Goal: Task Accomplishment & Management: Manage account settings

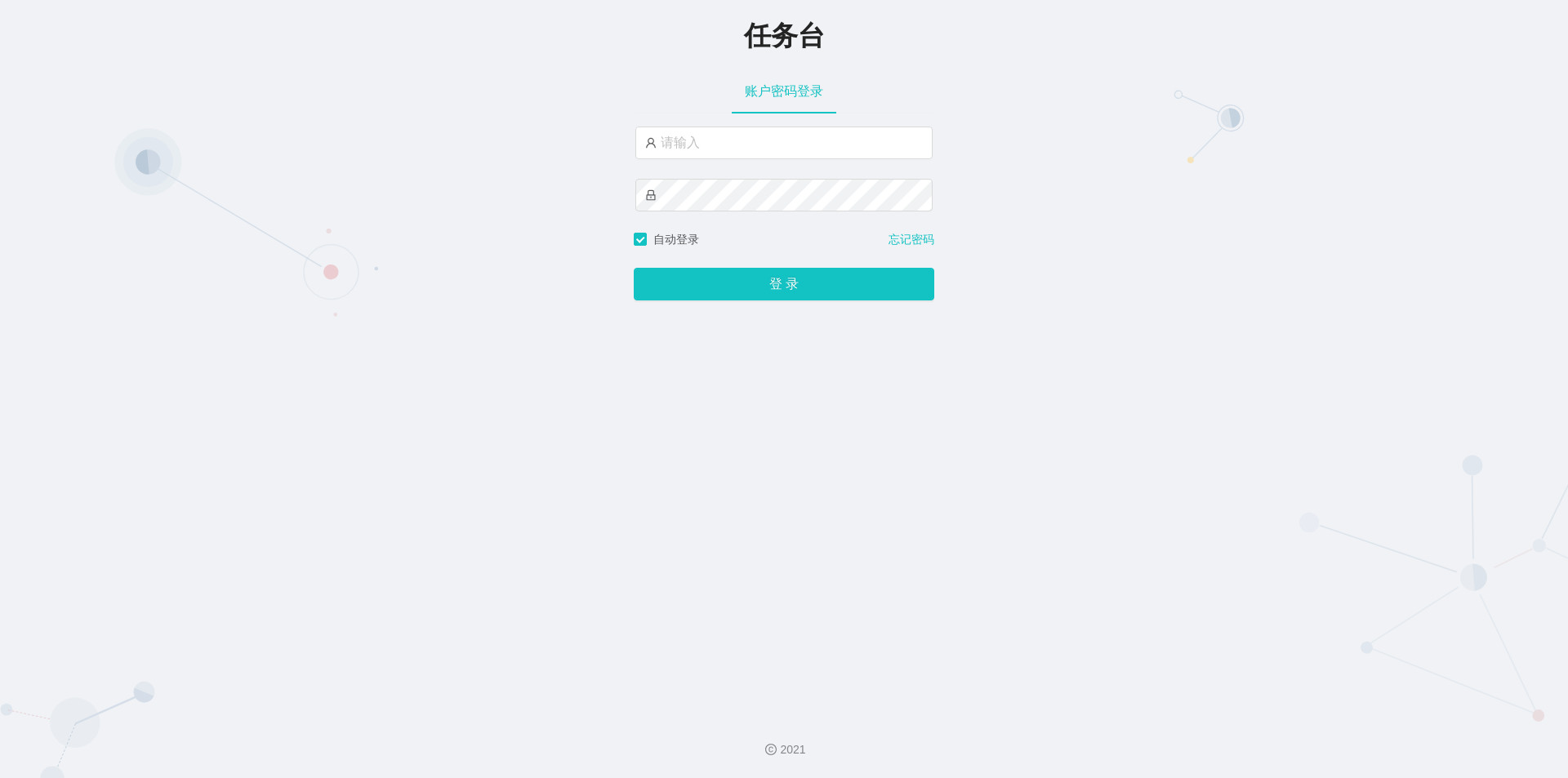
type input "jishu"
click at [708, 279] on button "登 录" at bounding box center [784, 284] width 300 height 32
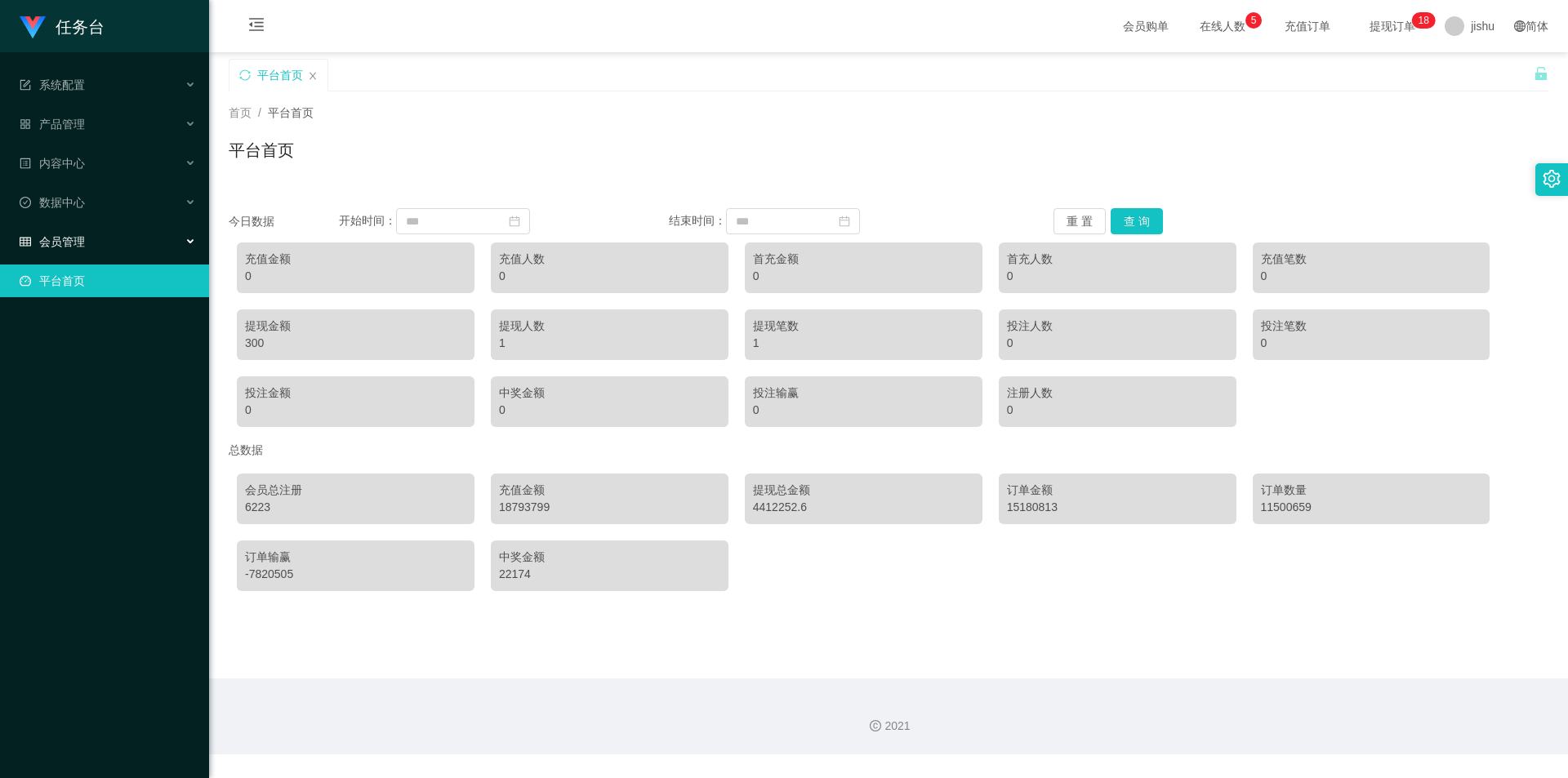
click at [71, 239] on span "会员管理" at bounding box center [52, 241] width 65 height 13
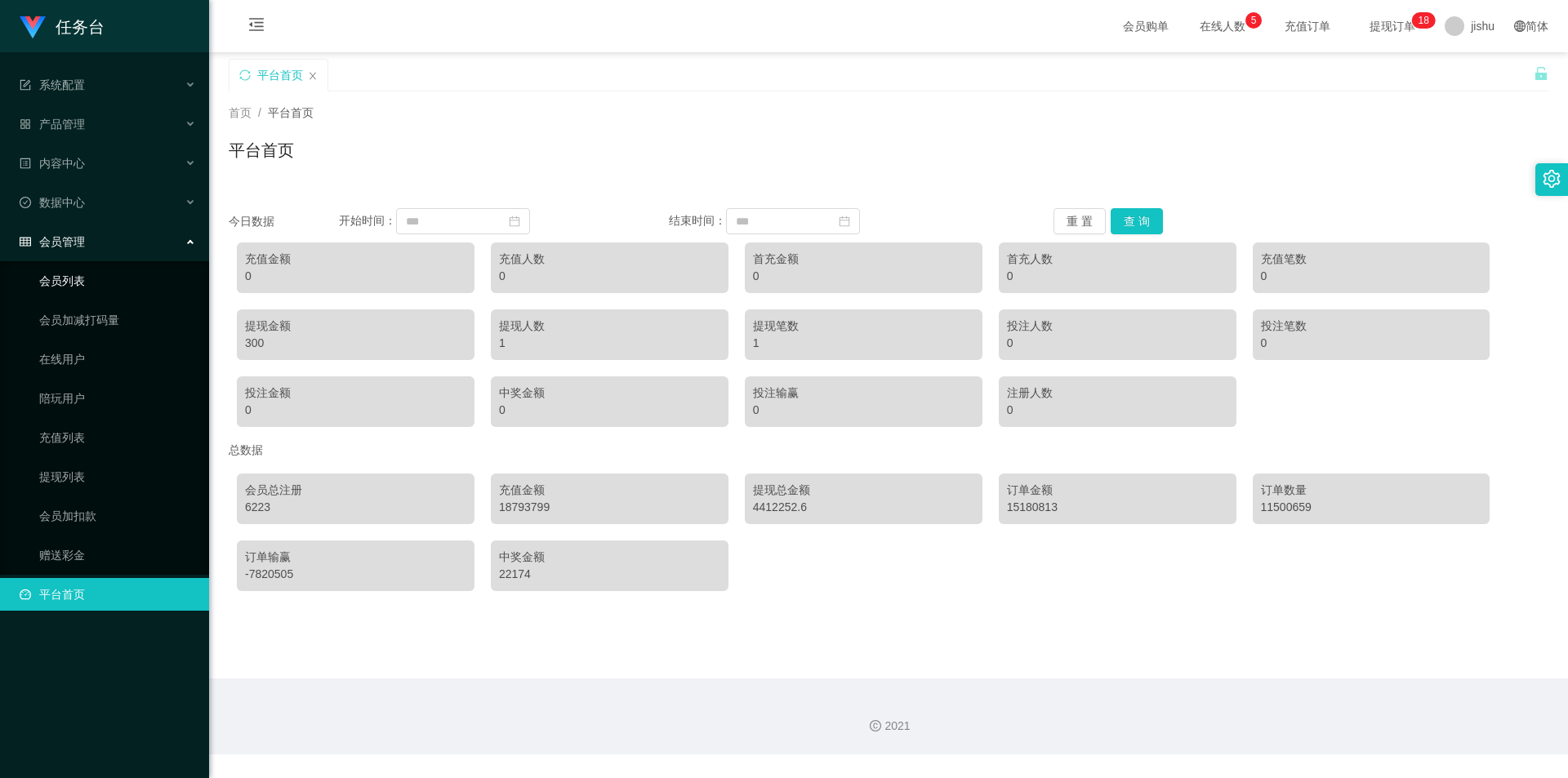
click at [83, 280] on link "会员列表" at bounding box center [118, 280] width 157 height 32
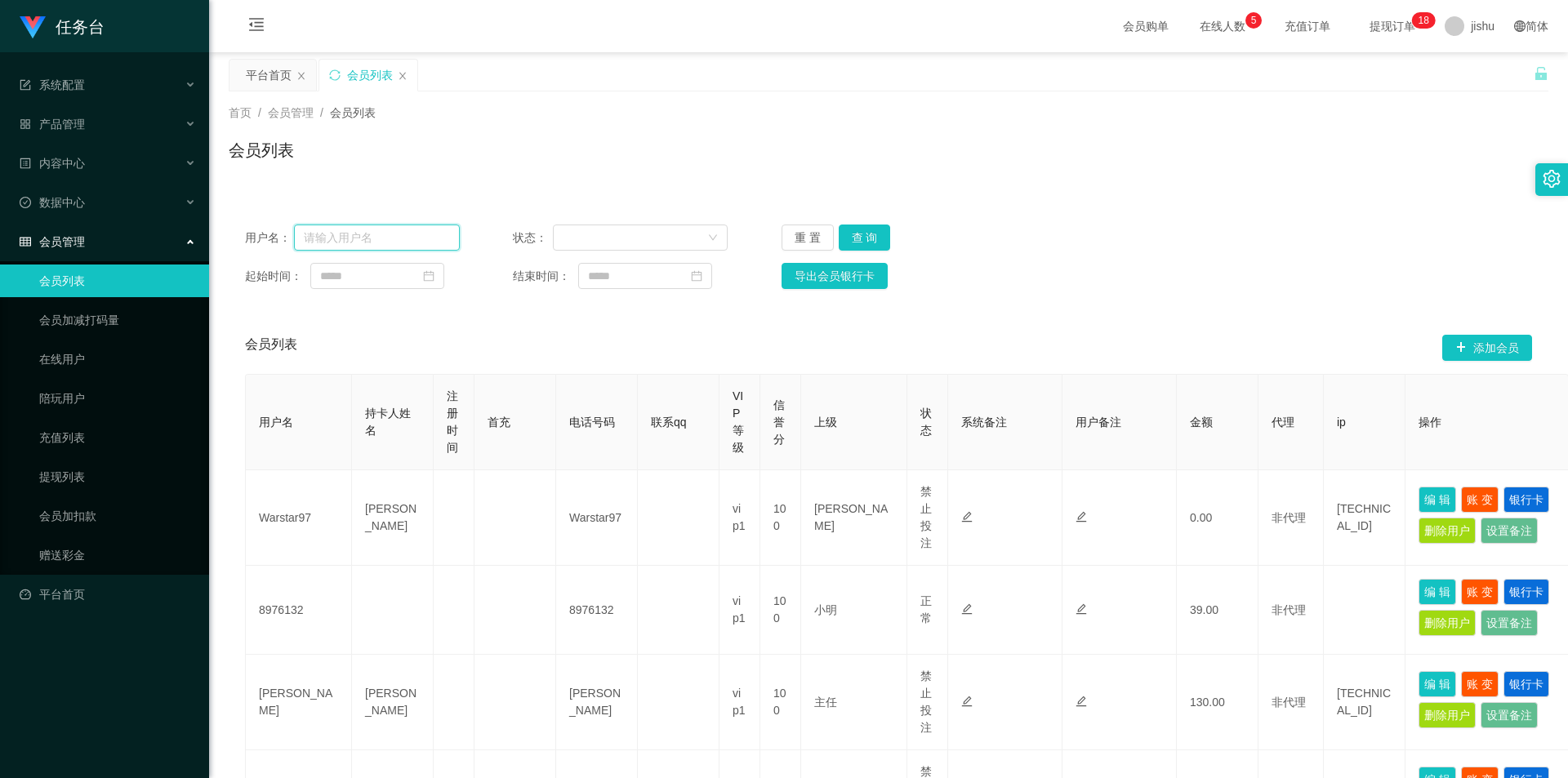
click at [392, 237] on input "text" at bounding box center [377, 238] width 166 height 26
type input "ceshi"
click at [860, 236] on button "查 询" at bounding box center [864, 238] width 53 height 26
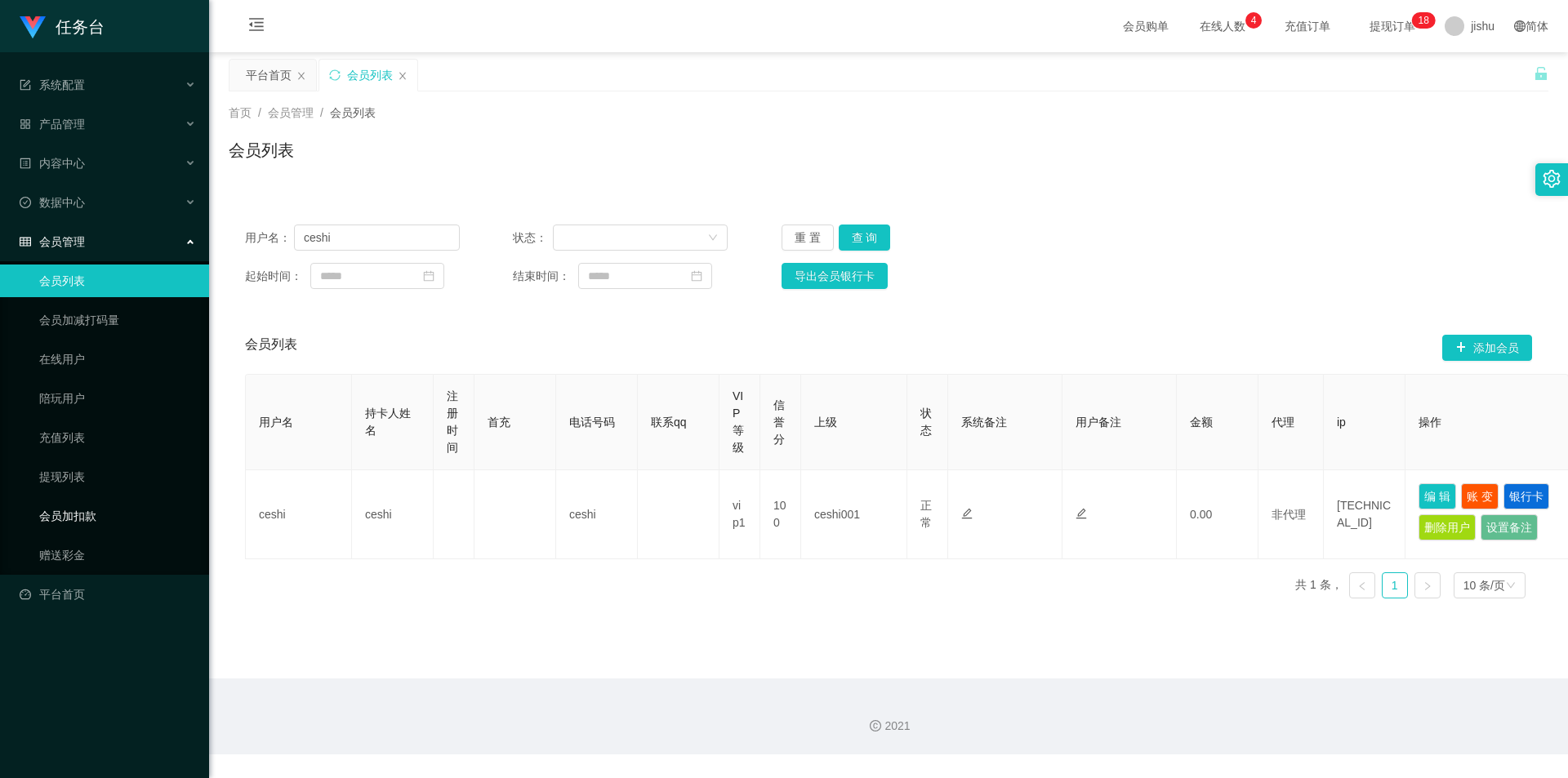
click at [83, 516] on link "会员加扣款" at bounding box center [118, 515] width 157 height 32
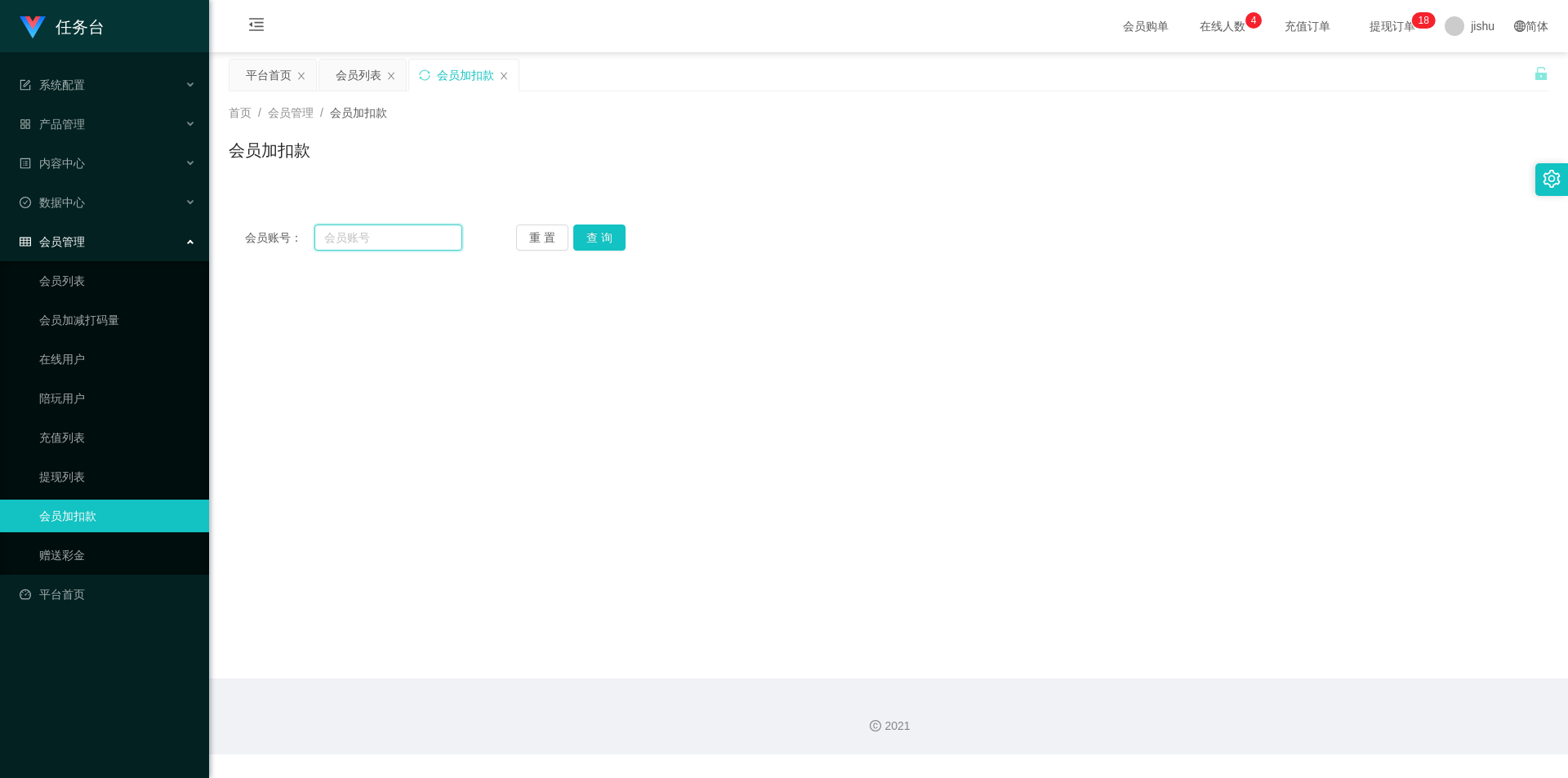
click at [369, 241] on input "text" at bounding box center [388, 238] width 147 height 26
type input "ceshi"
click at [604, 234] on button "查 询" at bounding box center [599, 238] width 53 height 26
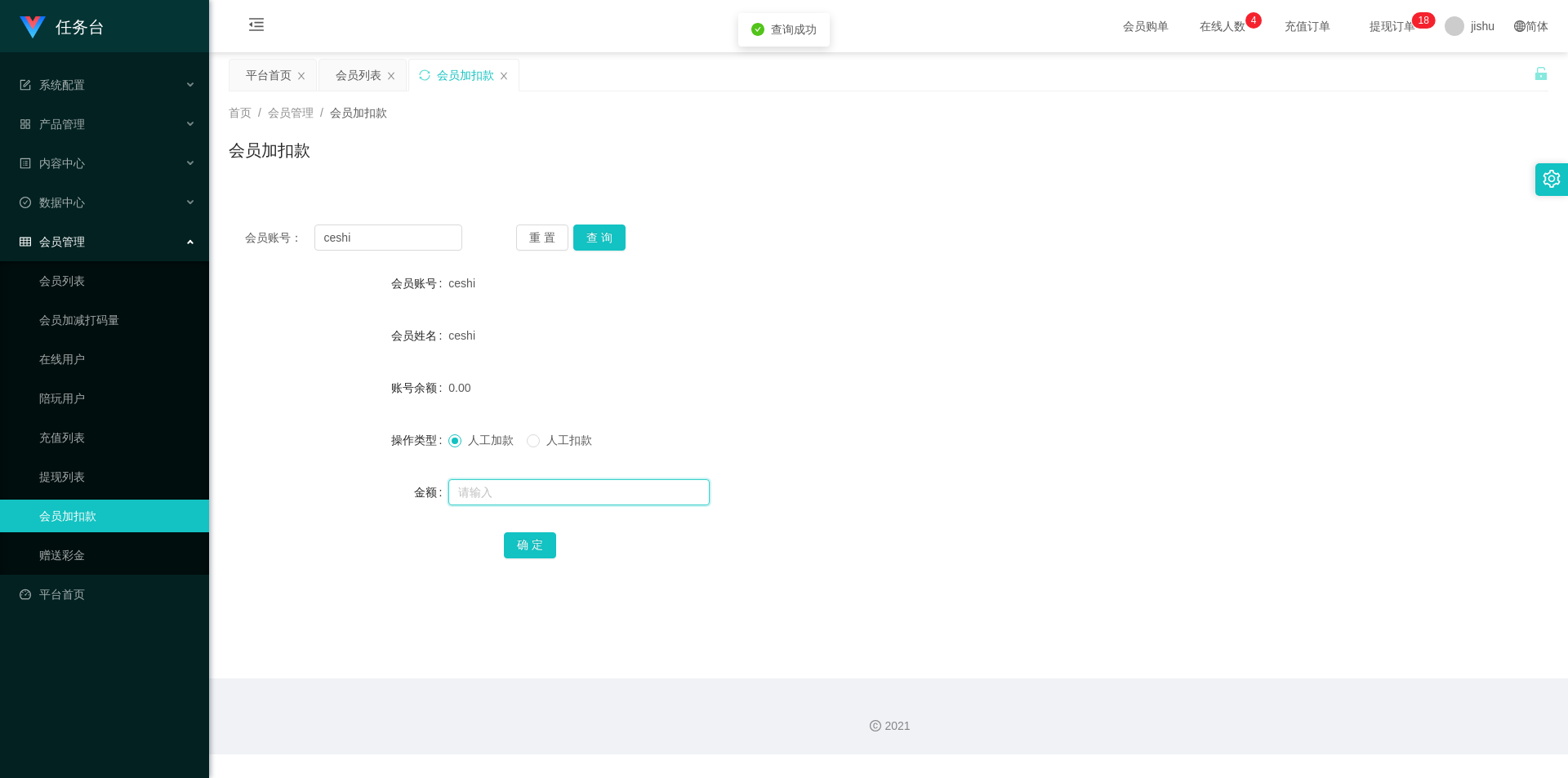
click at [528, 495] on input "text" at bounding box center [579, 492] width 262 height 26
type input "100"
click at [533, 545] on button "确 定" at bounding box center [530, 545] width 53 height 26
drag, startPoint x: 773, startPoint y: 523, endPoint x: 719, endPoint y: 461, distance: 82.2
click at [758, 494] on form "会员账号 ceshi 会员姓名 ceshi 账号余额 100.00 操作类型 人工加款 人工扣款 金额 确 定" at bounding box center [888, 413] width 1319 height 294
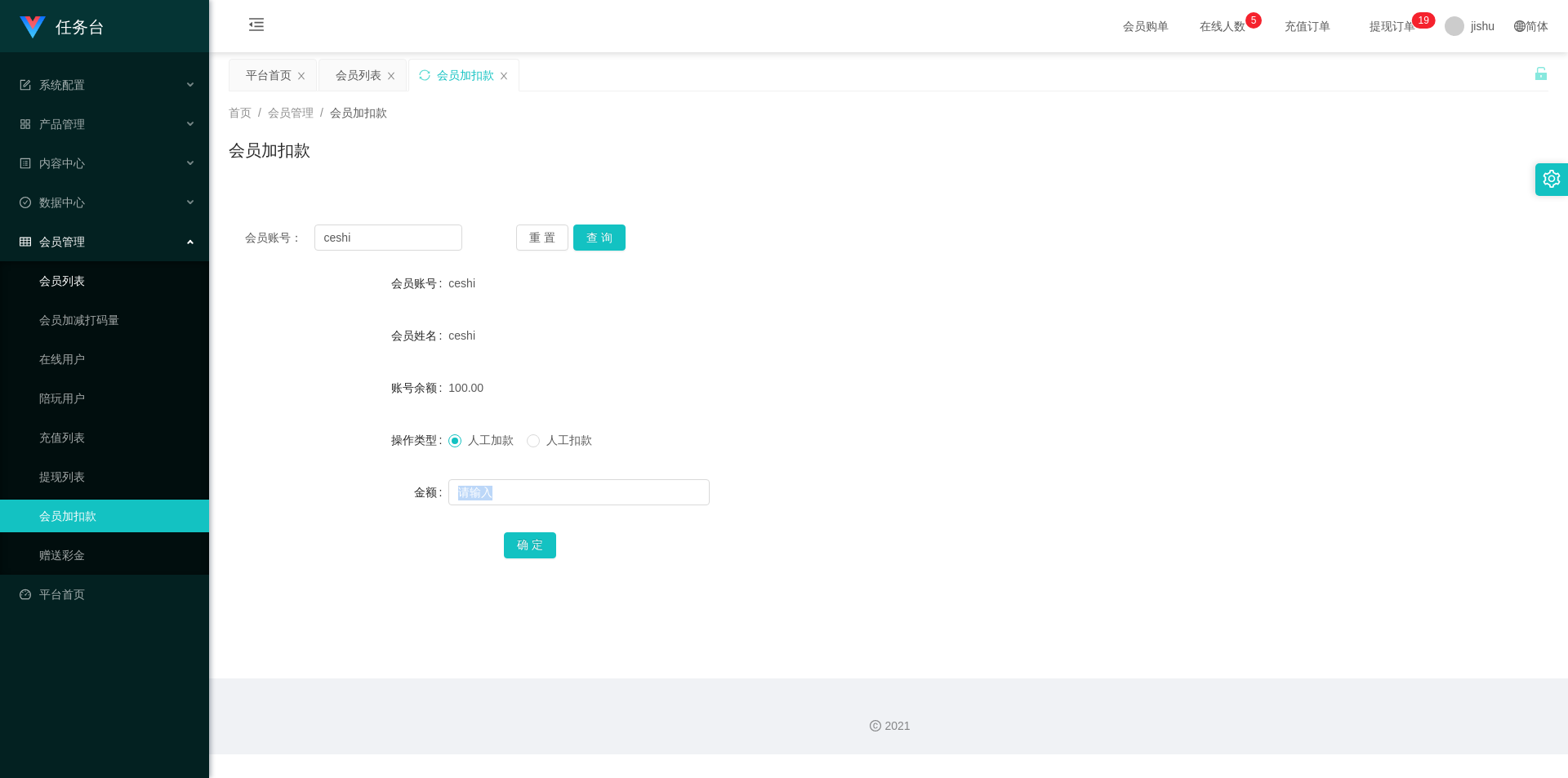
click at [130, 289] on link "会员列表" at bounding box center [118, 280] width 157 height 32
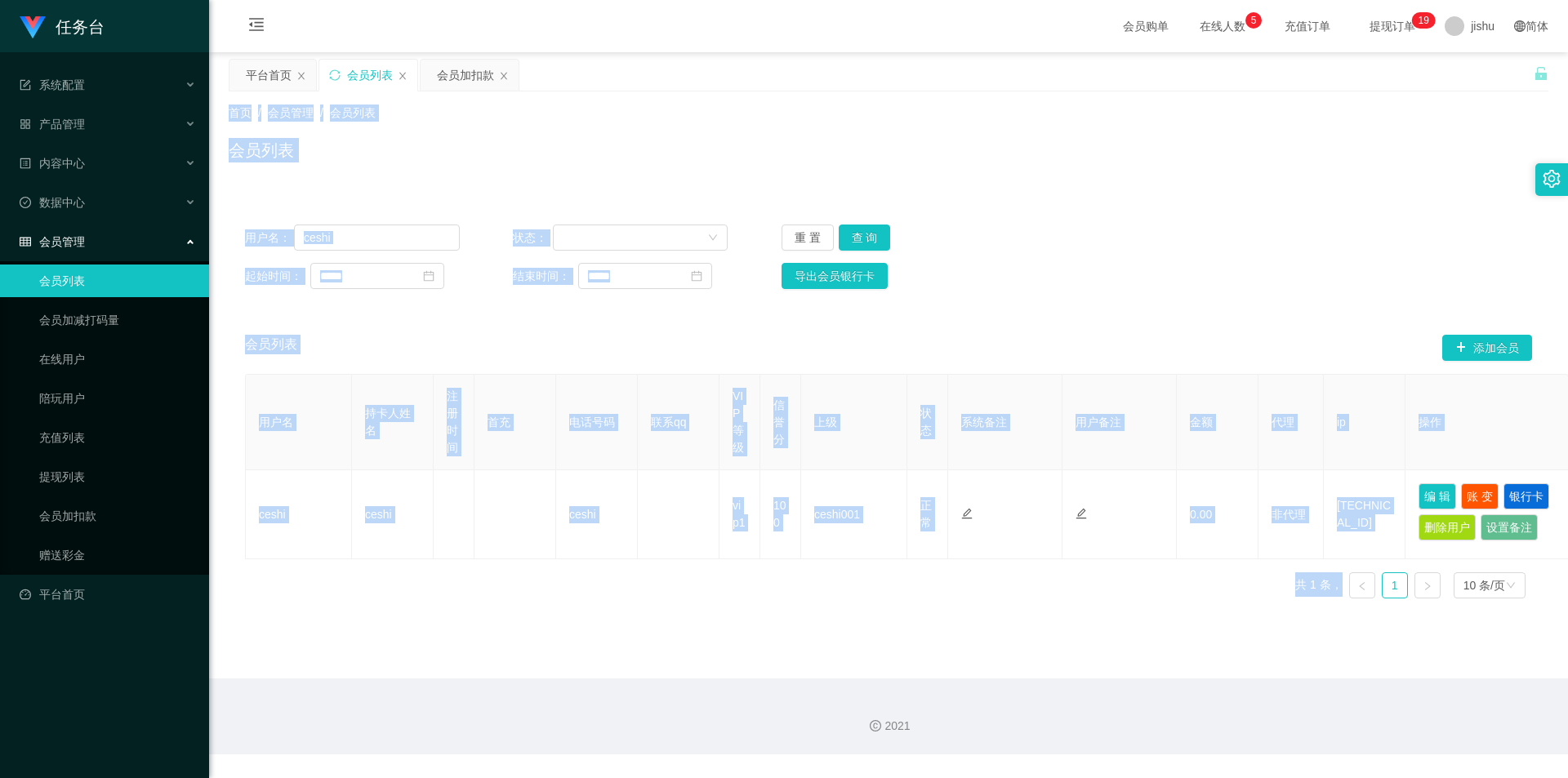
click at [591, 665] on main "关闭左侧 关闭右侧 关闭其它 刷新页面 平台首页 会员列表 会员加扣款 首页 / 会员管理 / 会员列表 / 会员列表 用户名： ceshi 状态： 重 置 …" at bounding box center [888, 366] width 1359 height 626
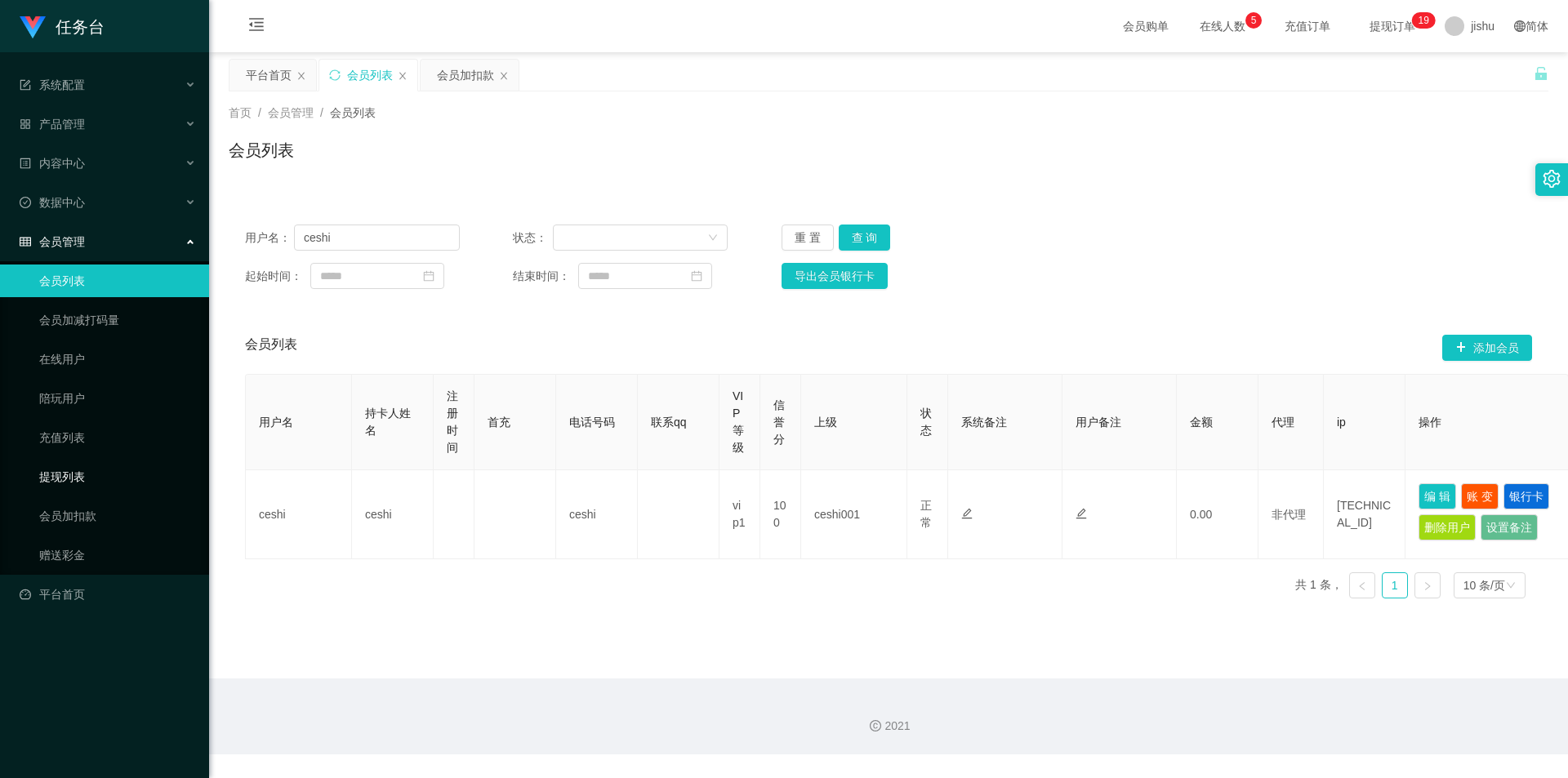
click at [103, 465] on link "提现列表" at bounding box center [118, 476] width 157 height 32
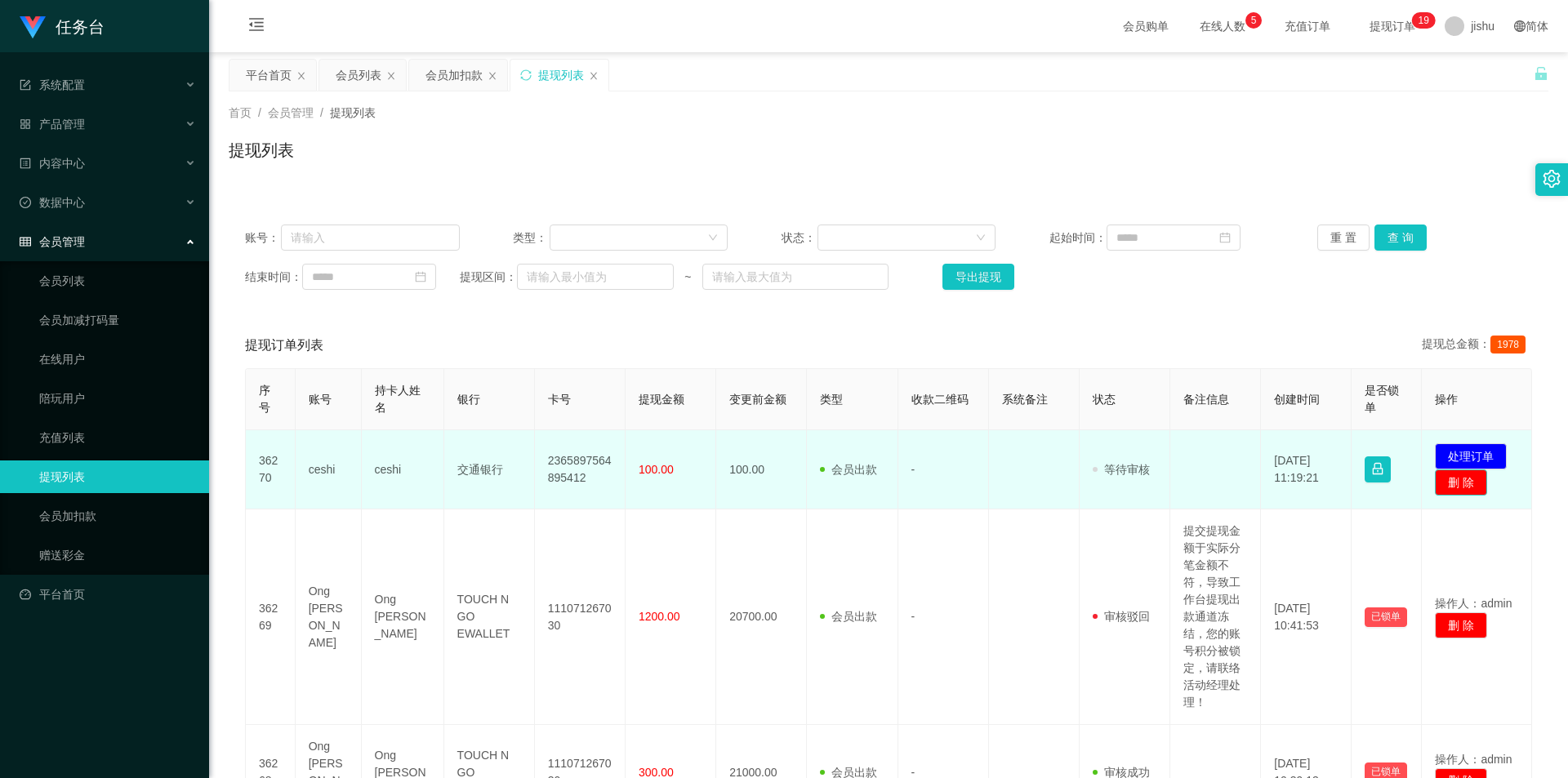
click at [1452, 483] on button "删 除" at bounding box center [1460, 482] width 53 height 26
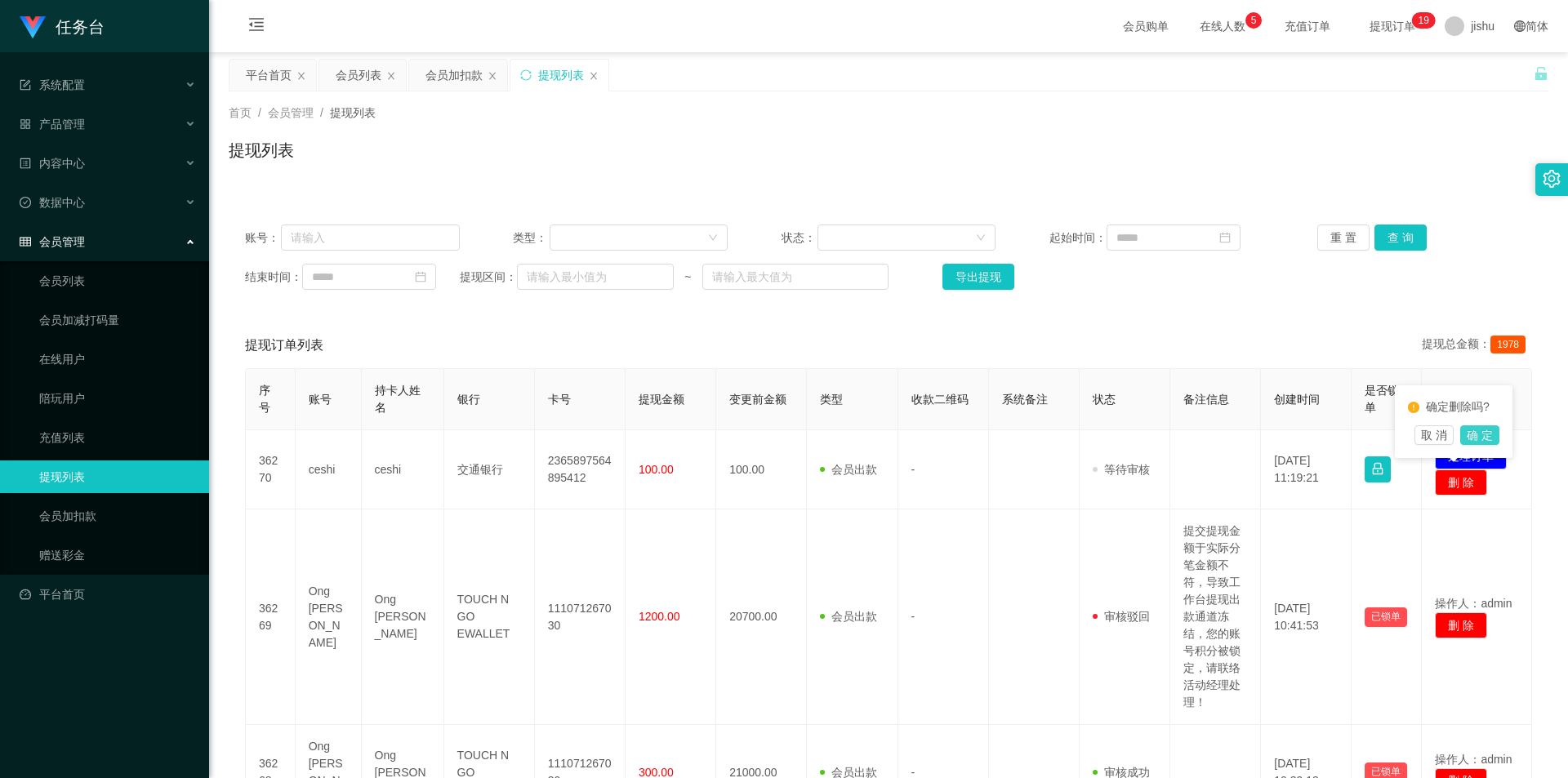
click at [1475, 430] on button "确 定" at bounding box center [1480, 435] width 40 height 19
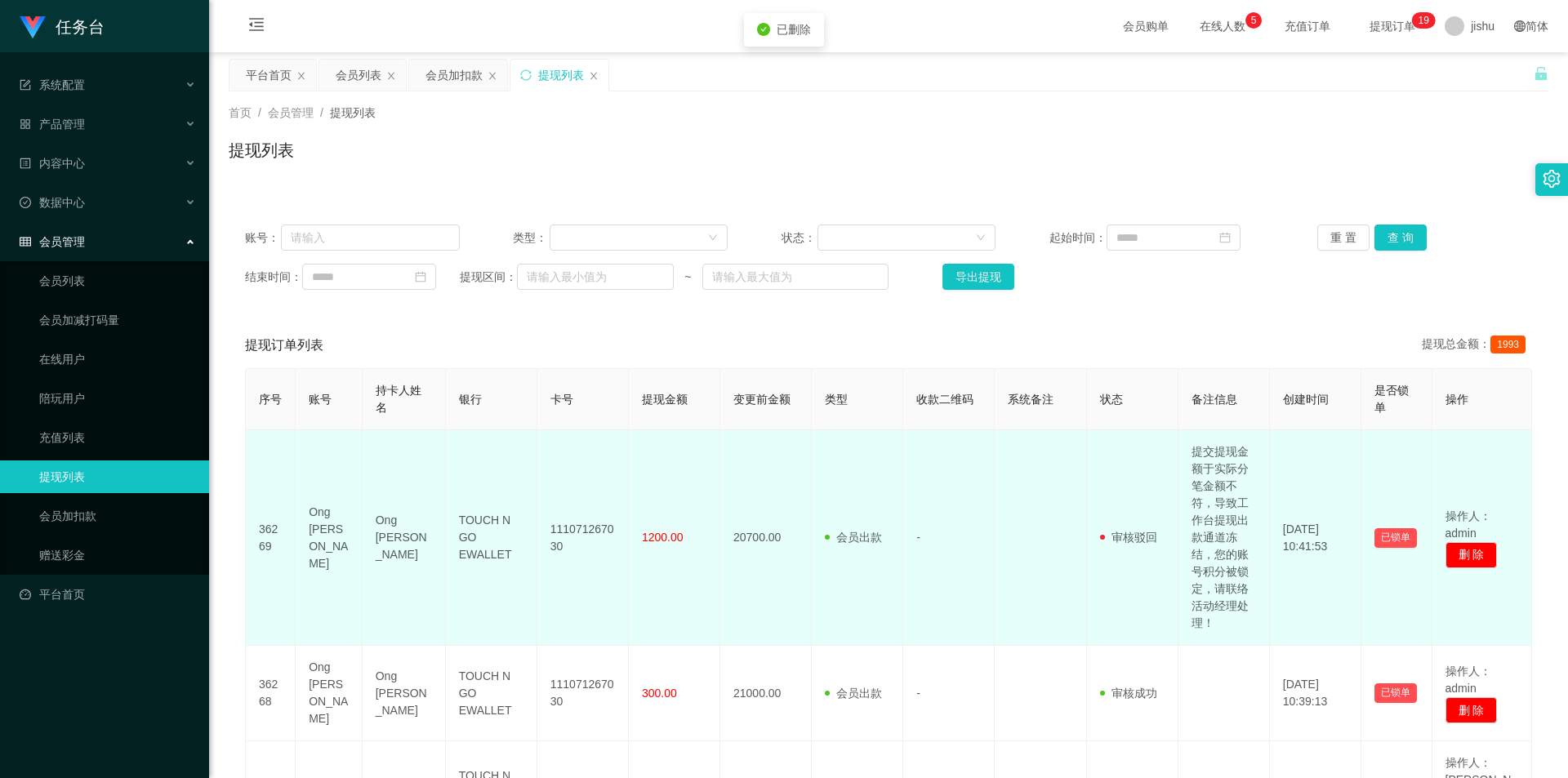
click at [909, 485] on td "-" at bounding box center [948, 538] width 91 height 215
